Goal: Find specific page/section: Find specific page/section

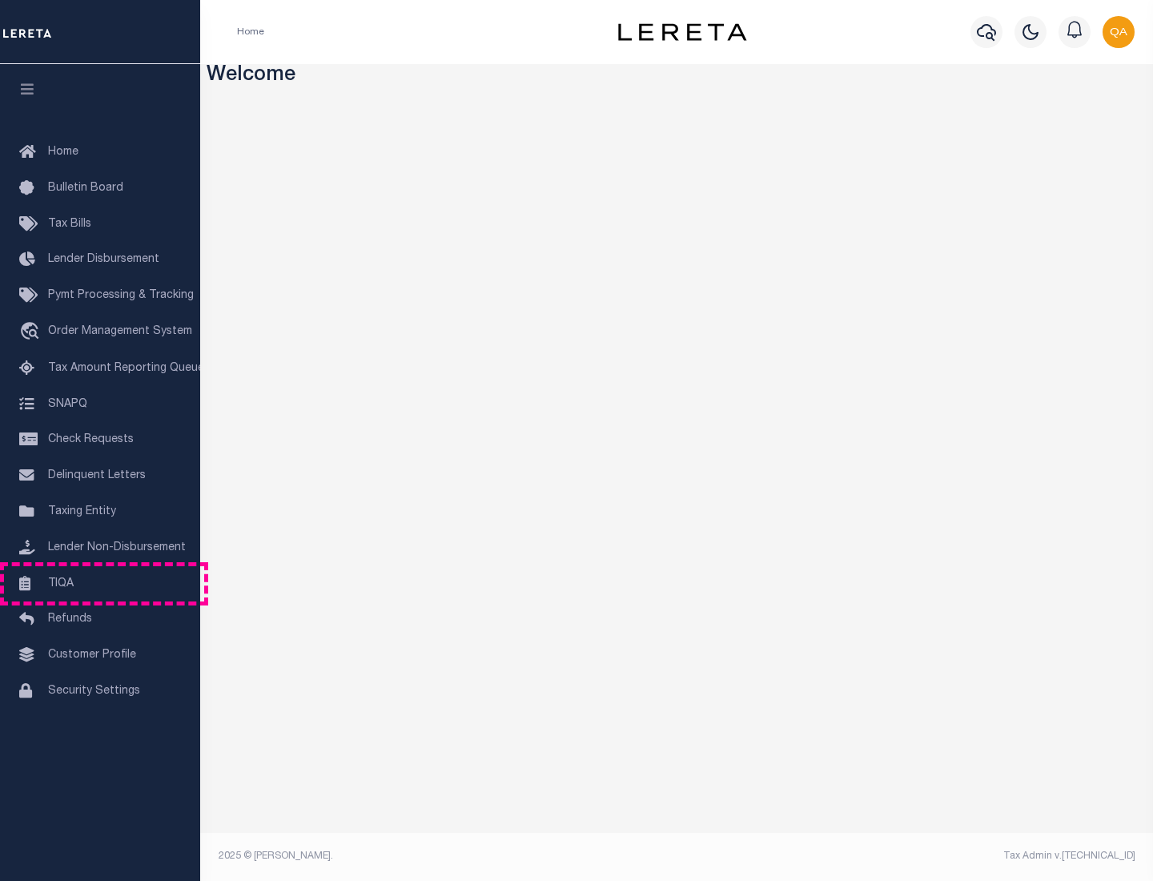
click at [100, 583] on link "TIQA" at bounding box center [100, 584] width 200 height 36
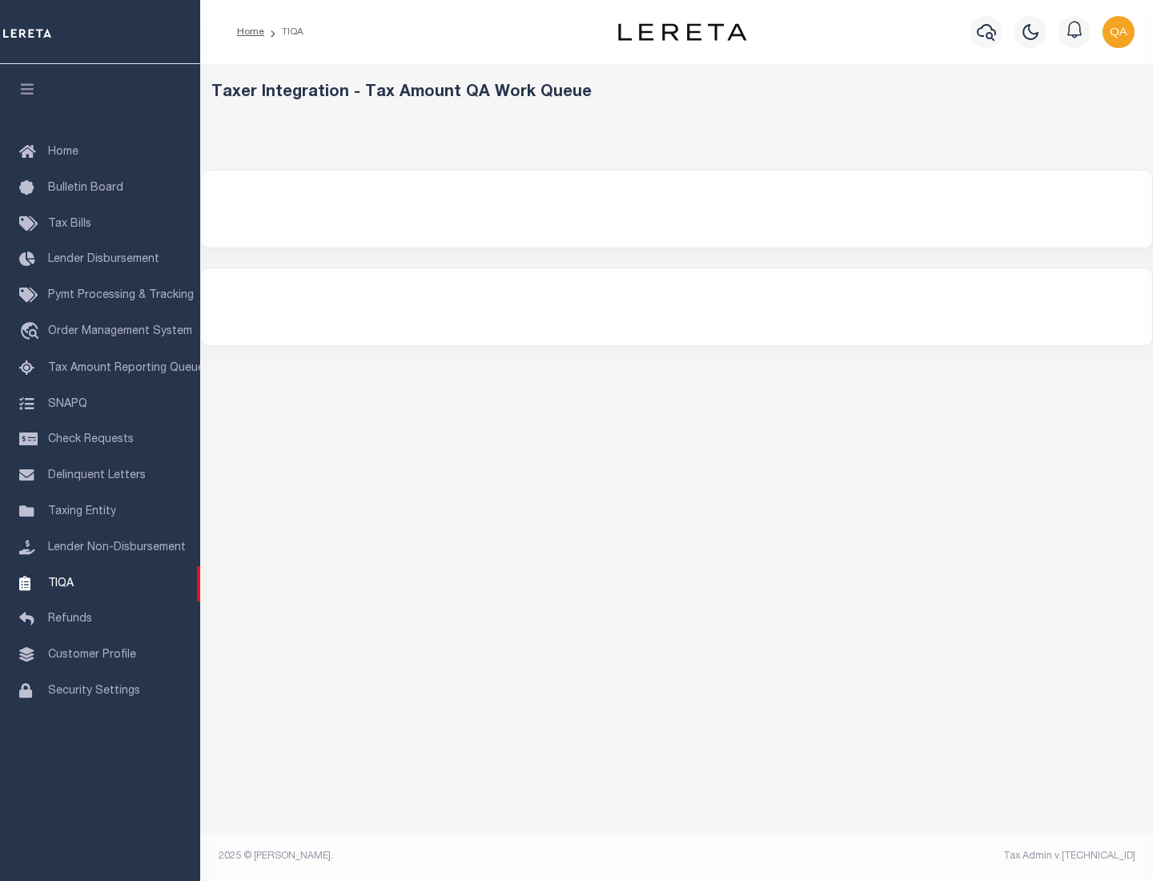
select select "200"
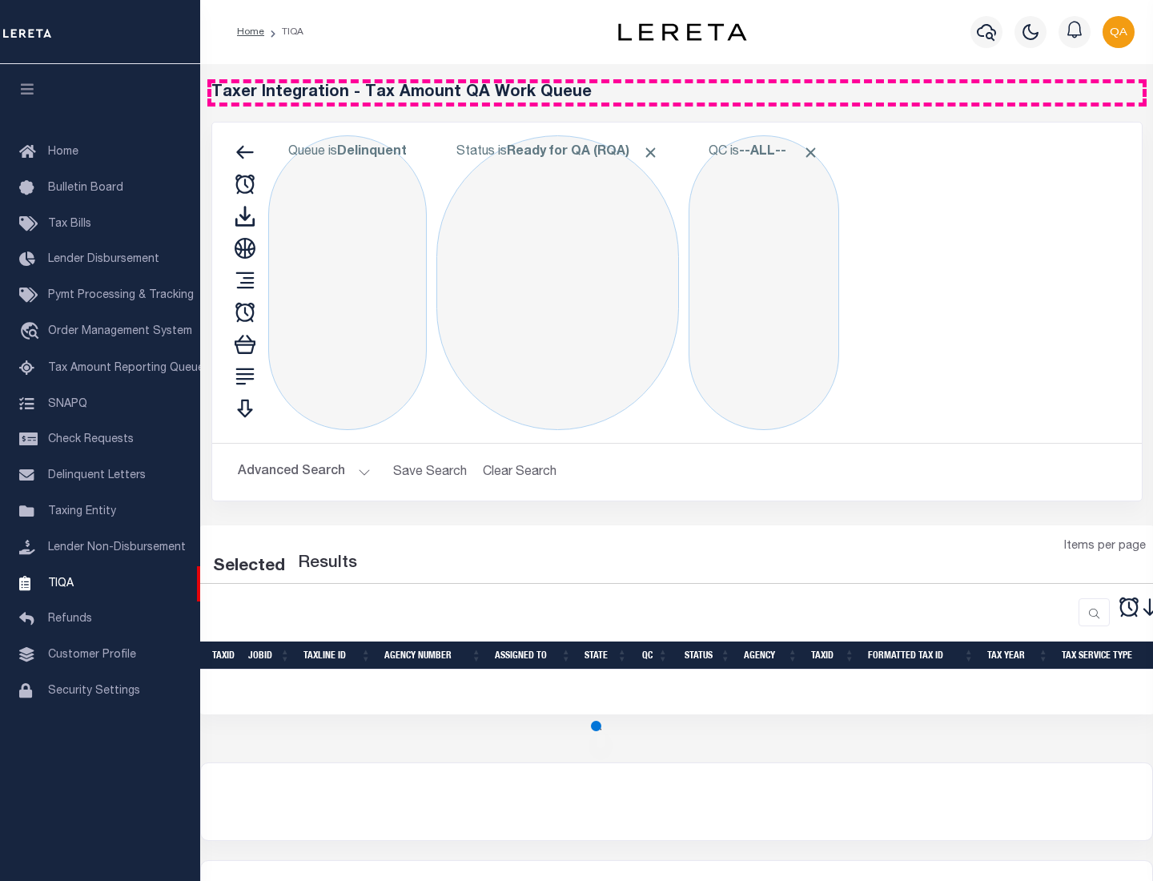
select select "200"
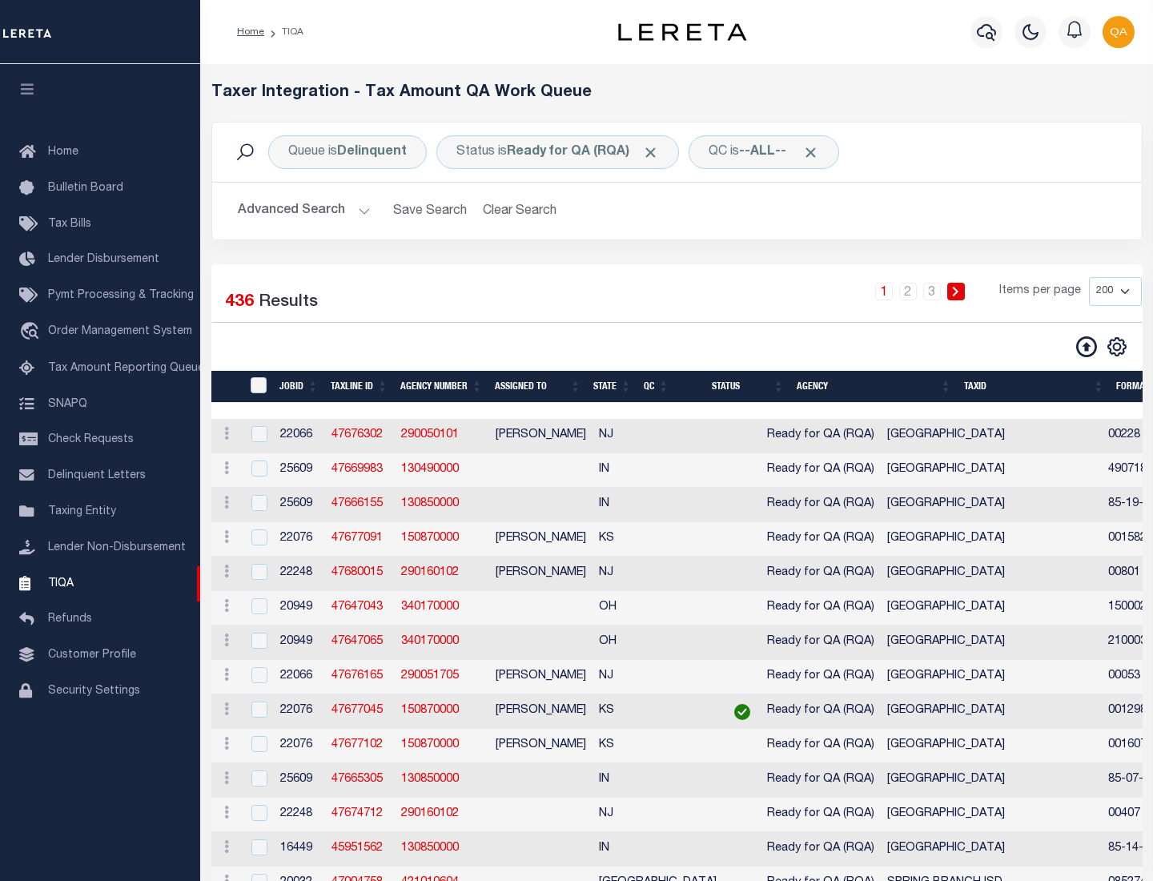
click at [656, 152] on span "Click to Remove" at bounding box center [650, 152] width 17 height 17
